Goal: Transaction & Acquisition: Purchase product/service

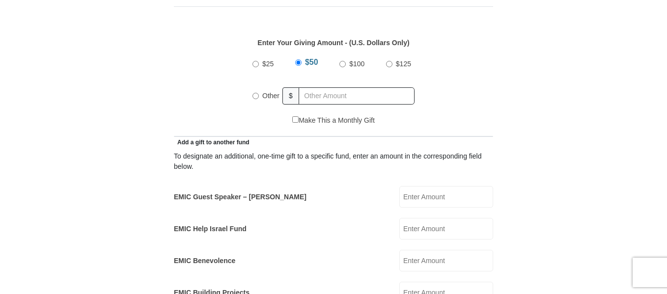
scroll to position [457, 0]
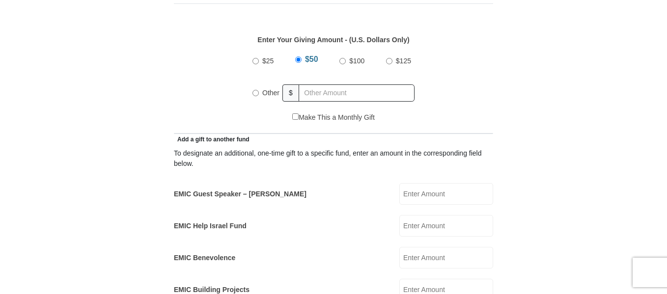
click at [258, 90] on input "Other" at bounding box center [256, 93] width 6 height 6
radio input "true"
click at [355, 85] on input "text" at bounding box center [358, 93] width 113 height 17
type input "15.00"
click at [476, 80] on div "$25 $50 $100 $125 Other $ 15.00" at bounding box center [333, 81] width 309 height 64
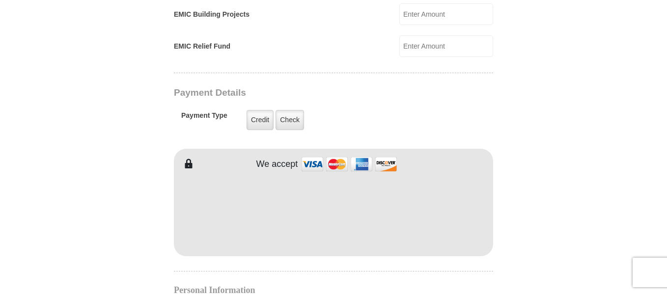
scroll to position [742, 0]
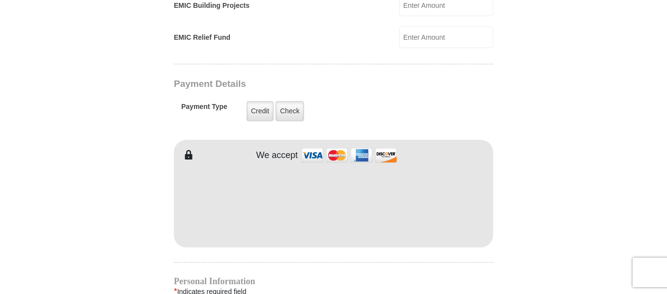
type input "[PERSON_NAME]"
type input "[GEOGRAPHIC_DATA]"
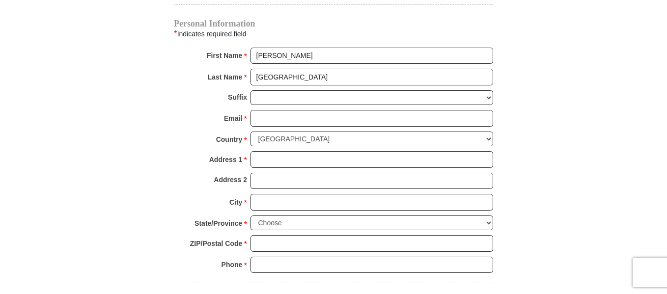
scroll to position [1009, 0]
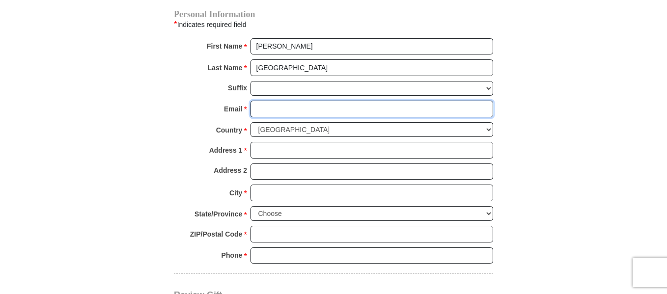
click at [350, 101] on input "Email *" at bounding box center [372, 109] width 243 height 17
type input "[EMAIL_ADDRESS][DOMAIN_NAME]"
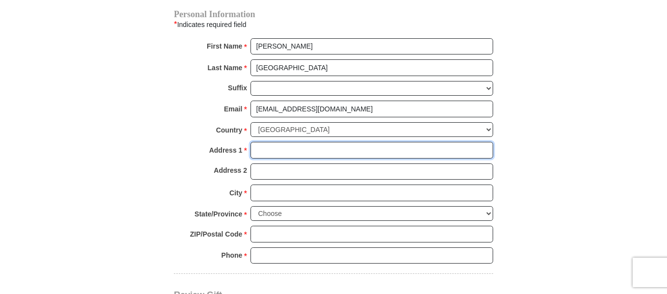
type input "[STREET_ADDRESS]"
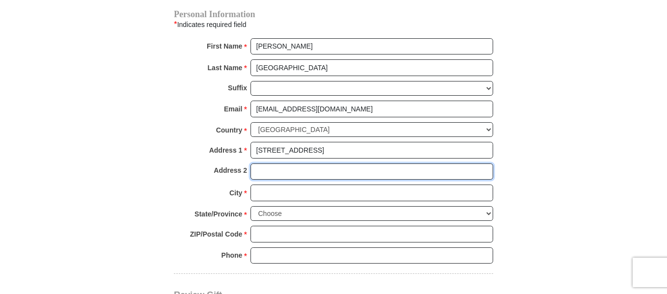
type input "apartment 102"
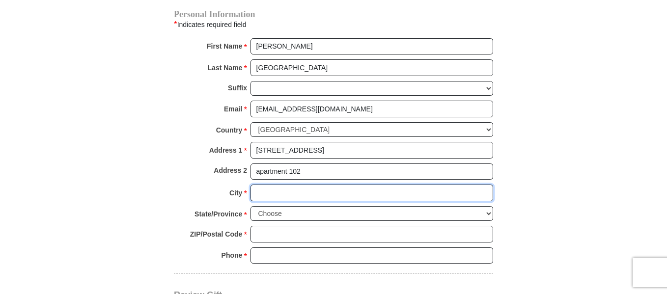
type input "[GEOGRAPHIC_DATA]"
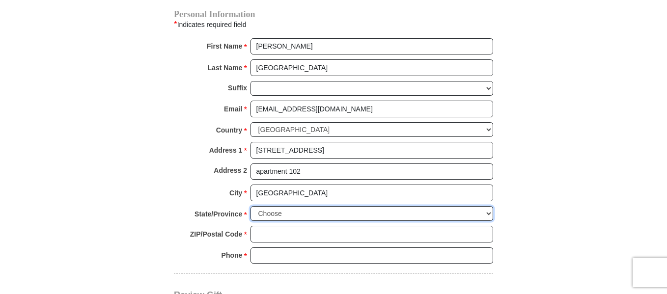
select select "MN"
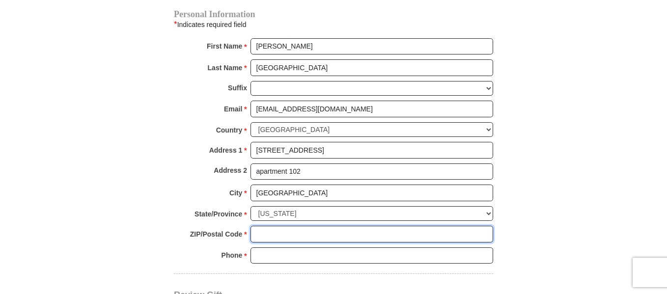
type input "55371"
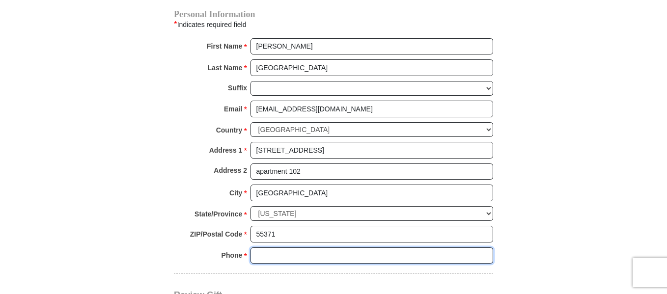
type input "3202479555"
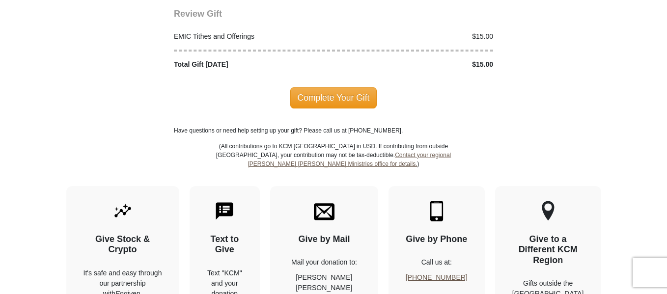
scroll to position [1299, 0]
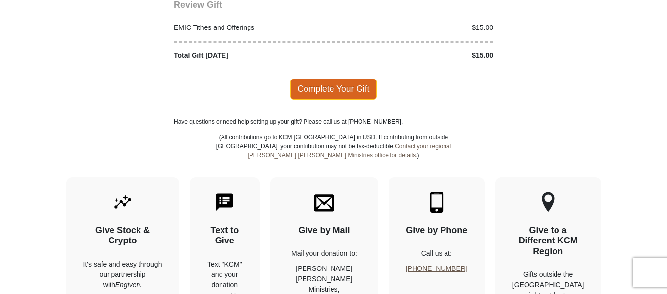
click at [335, 79] on span "Complete Your Gift" at bounding box center [333, 89] width 87 height 21
